Goal: Task Accomplishment & Management: Use online tool/utility

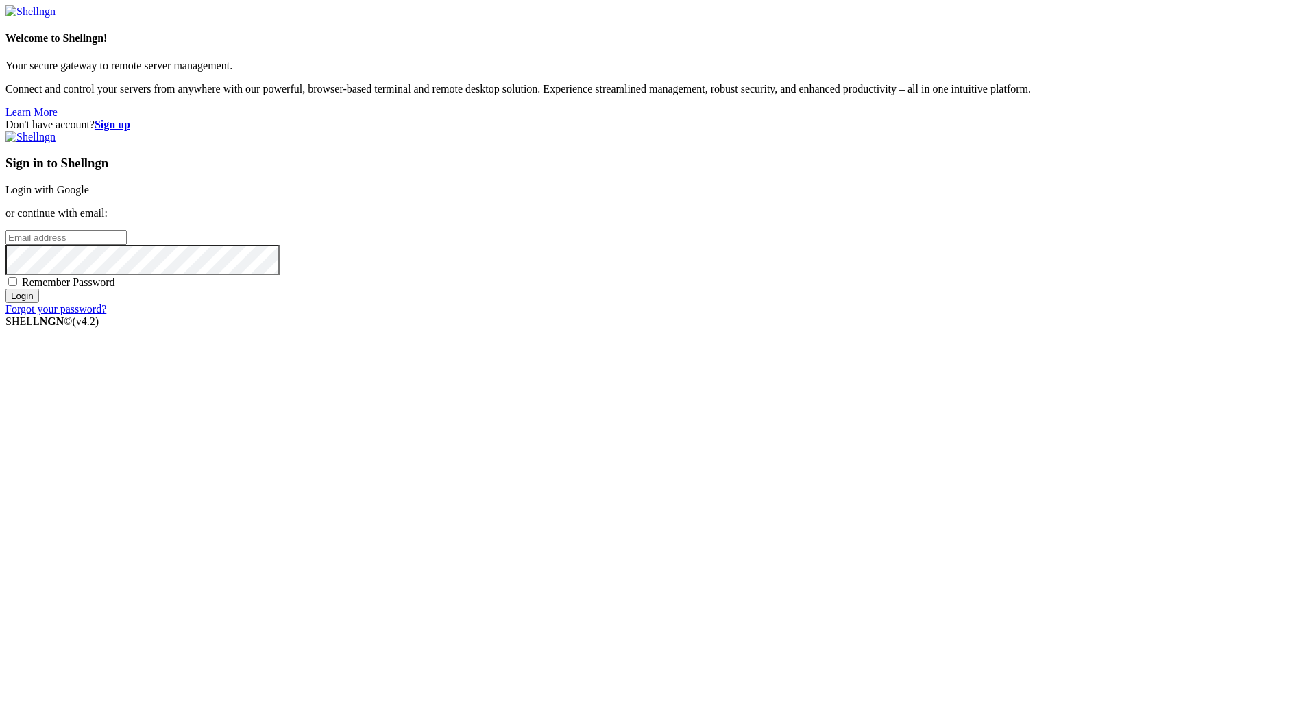
type input "[PERSON_NAME][EMAIL_ADDRESS][DOMAIN_NAME]"
click at [39, 120] on input "Login" at bounding box center [22, 296] width 34 height 14
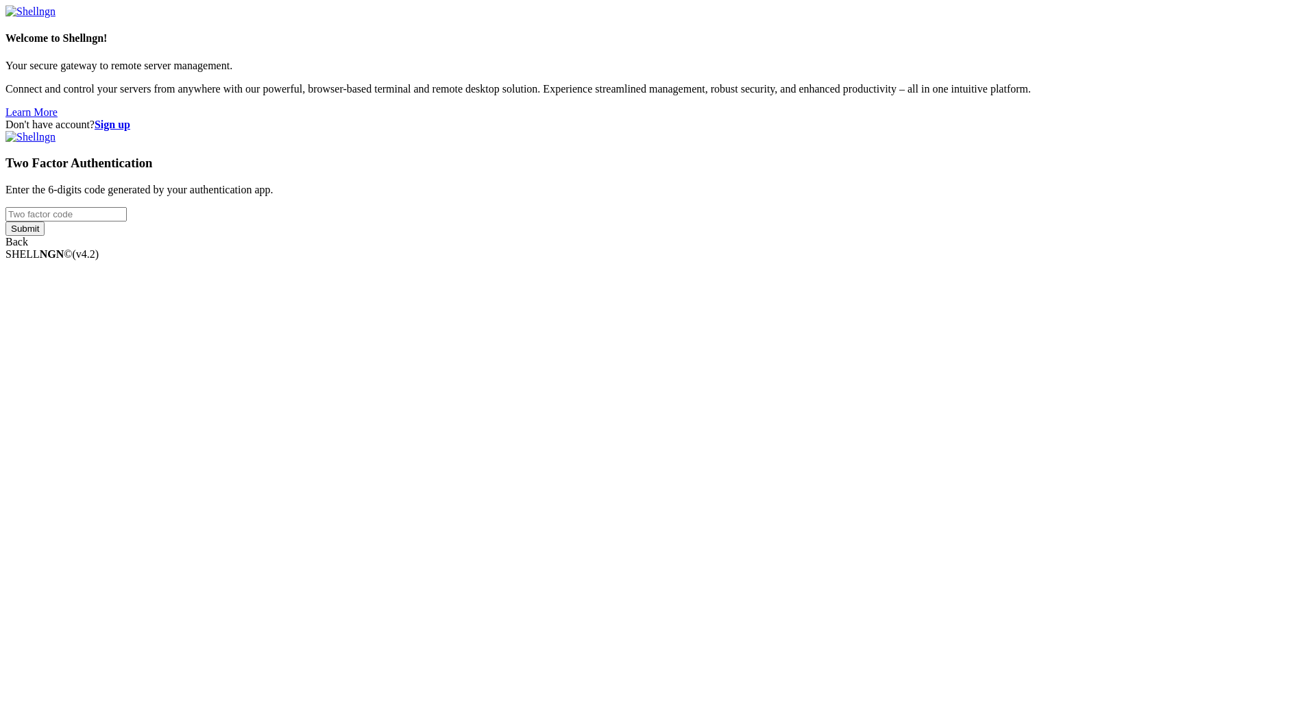
click at [127, 120] on input "number" at bounding box center [65, 214] width 121 height 14
drag, startPoint x: 792, startPoint y: 324, endPoint x: 794, endPoint y: 355, distance: 30.9
click at [526, 120] on p "Enter the 6-digits code generated by your authentication app." at bounding box center [657, 190] width 1305 height 12
click at [127, 120] on input "number" at bounding box center [65, 214] width 121 height 14
paste input "723846"
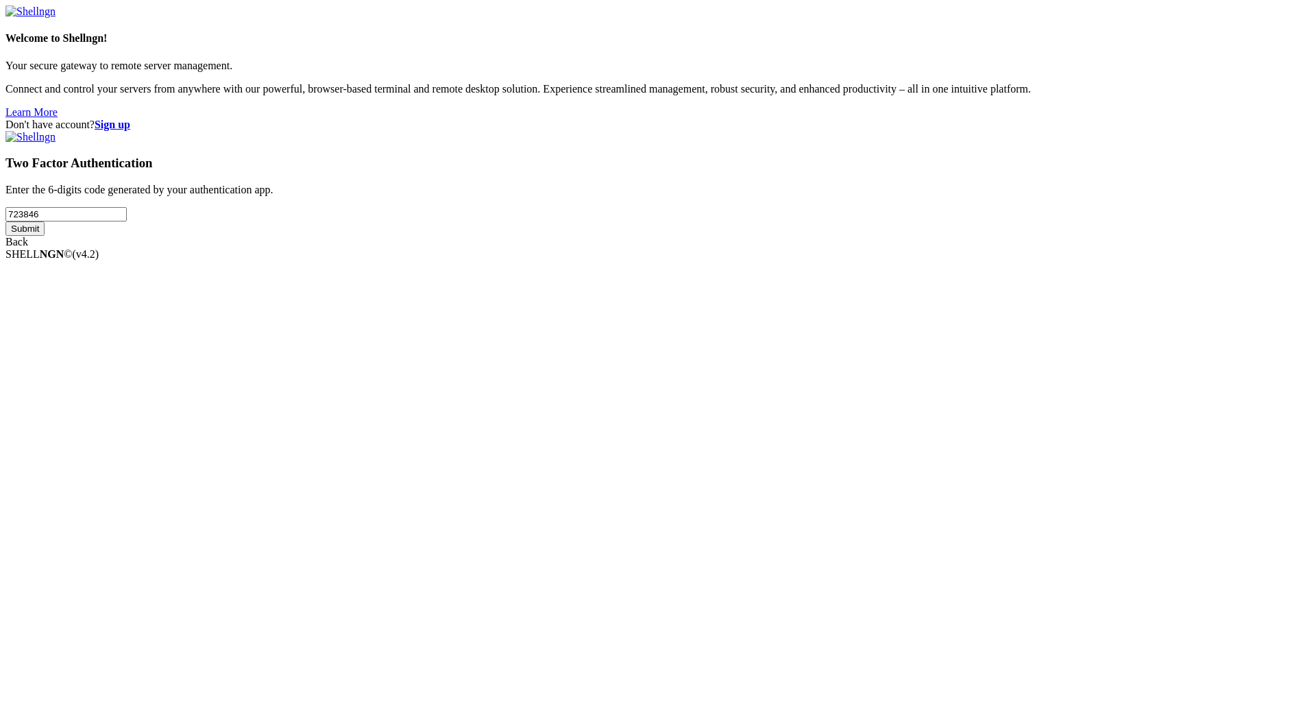
click at [45, 120] on input "Submit" at bounding box center [24, 228] width 39 height 14
click at [526, 120] on div "Invalid verification code." at bounding box center [657, 227] width 1305 height 12
click at [127, 120] on input "723846" at bounding box center [65, 214] width 121 height 14
type input "401981"
click at [45, 120] on input "Submit" at bounding box center [24, 241] width 39 height 14
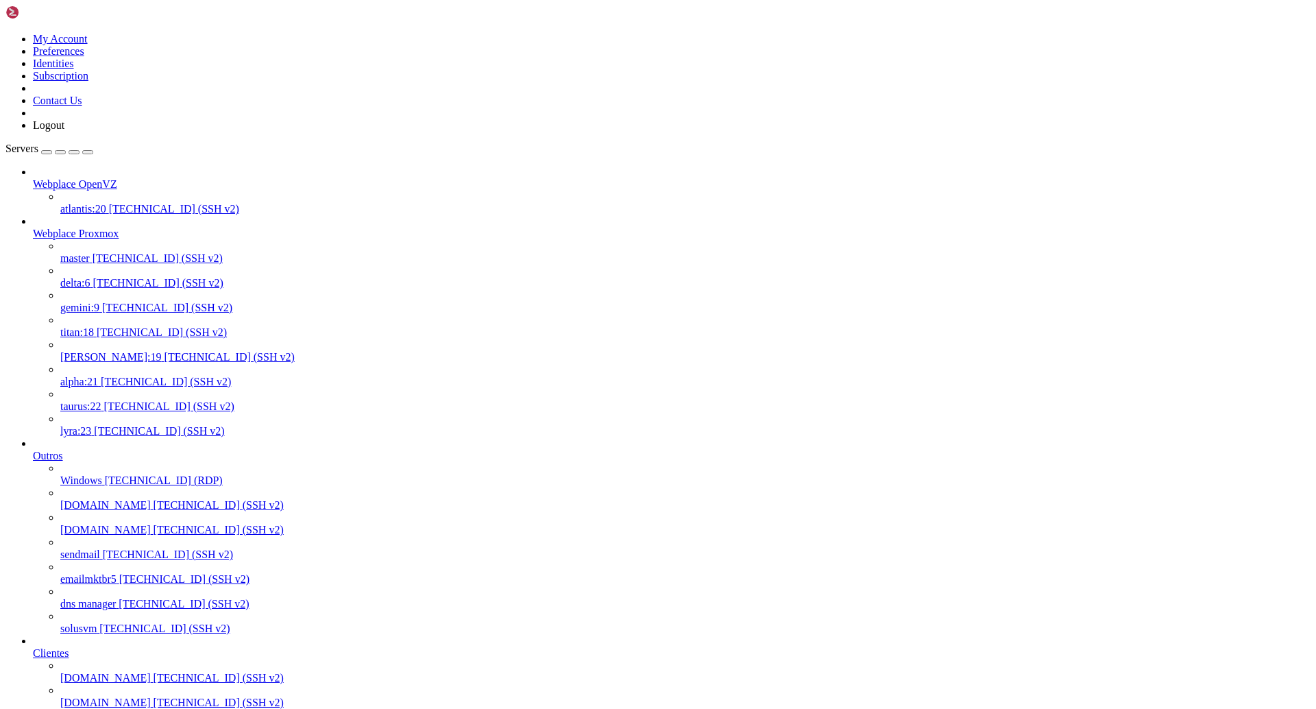
click at [93, 120] on span "104.156.60.252 (SSH v2)" at bounding box center [158, 258] width 130 height 12
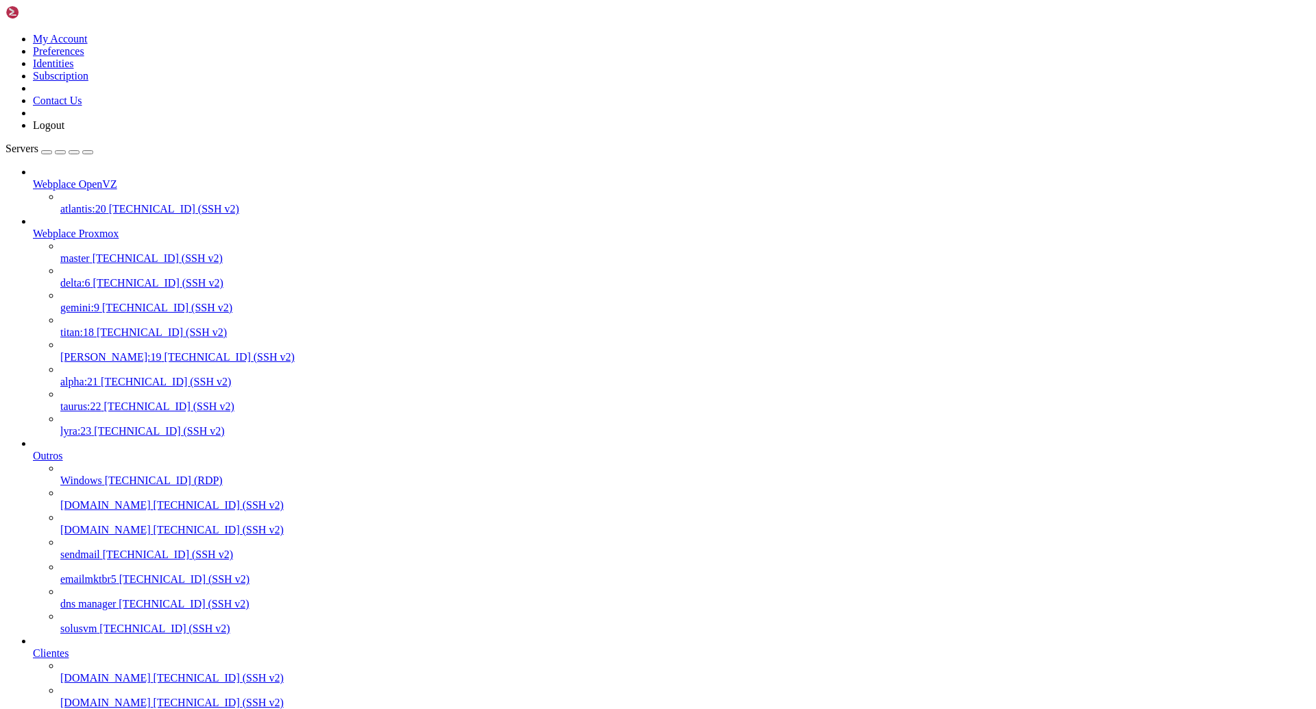
drag, startPoint x: 134, startPoint y: 2549, endPoint x: 12, endPoint y: 2045, distance: 518.2
